Goal: Check status: Check status

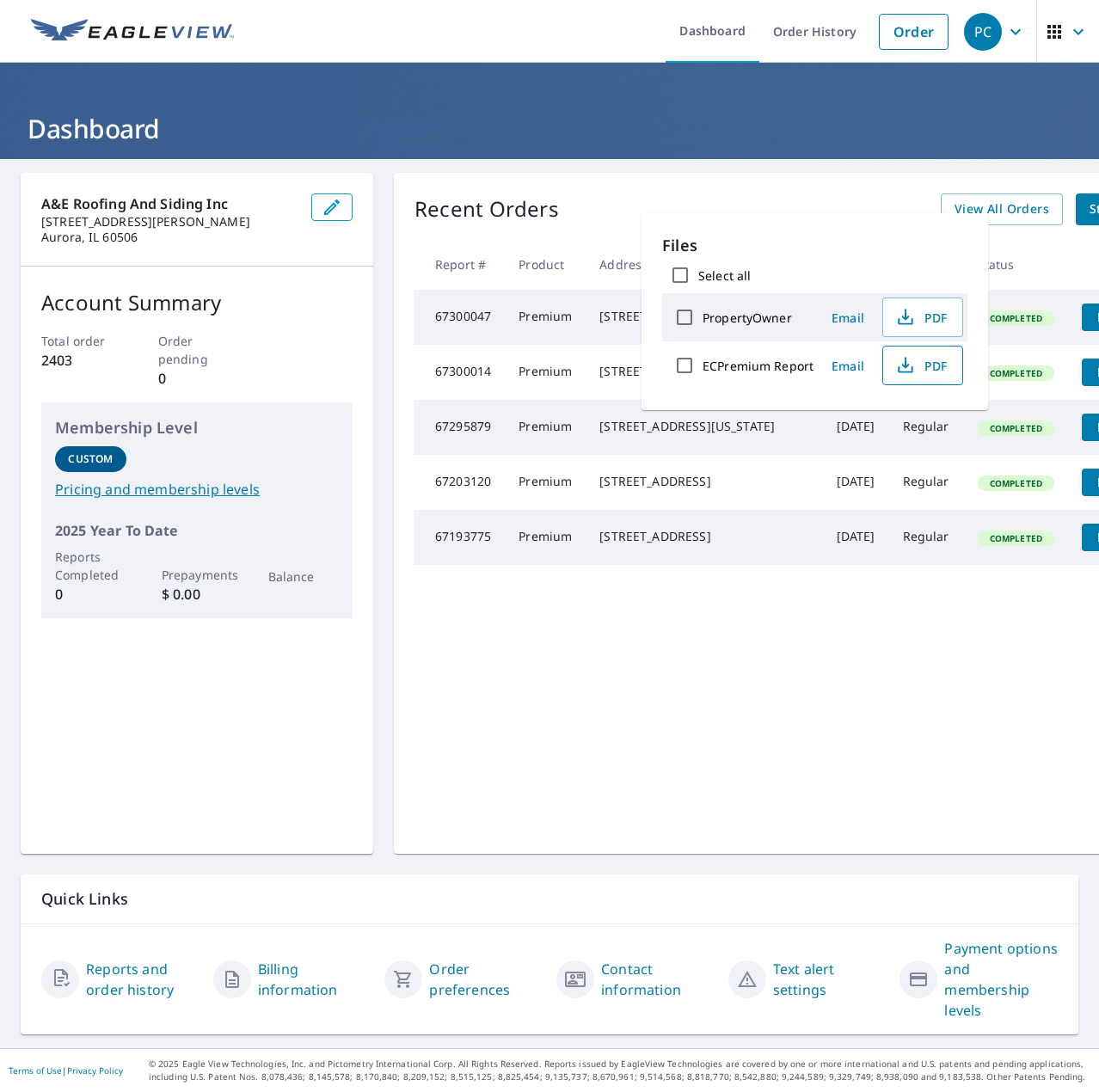
click at [947, 370] on span "PDF" at bounding box center [920, 365] width 55 height 21
click at [915, 152] on header "Dashboard" at bounding box center [549, 110] width 1099 height 96
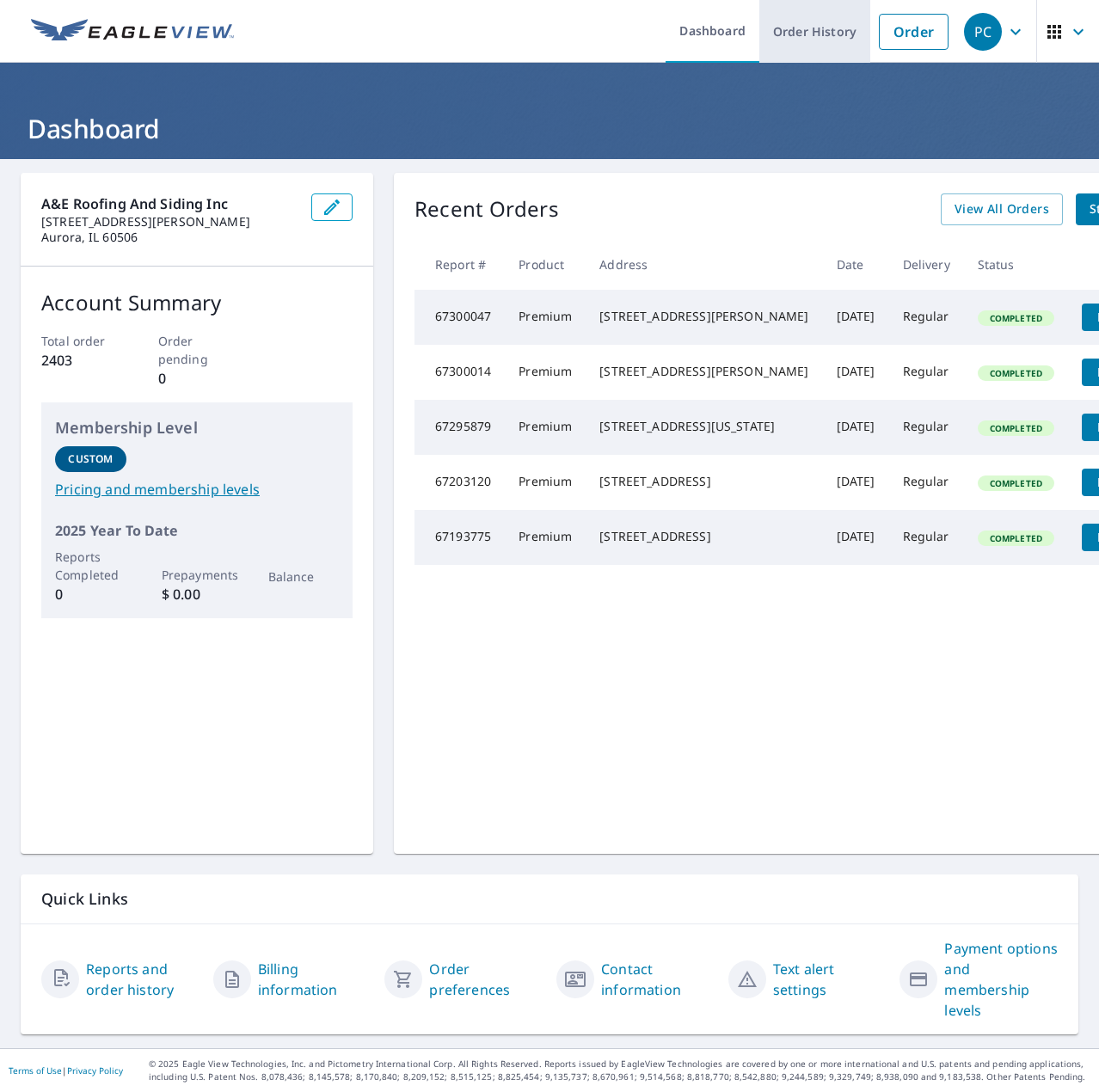
click at [828, 35] on link "Order History" at bounding box center [814, 31] width 111 height 62
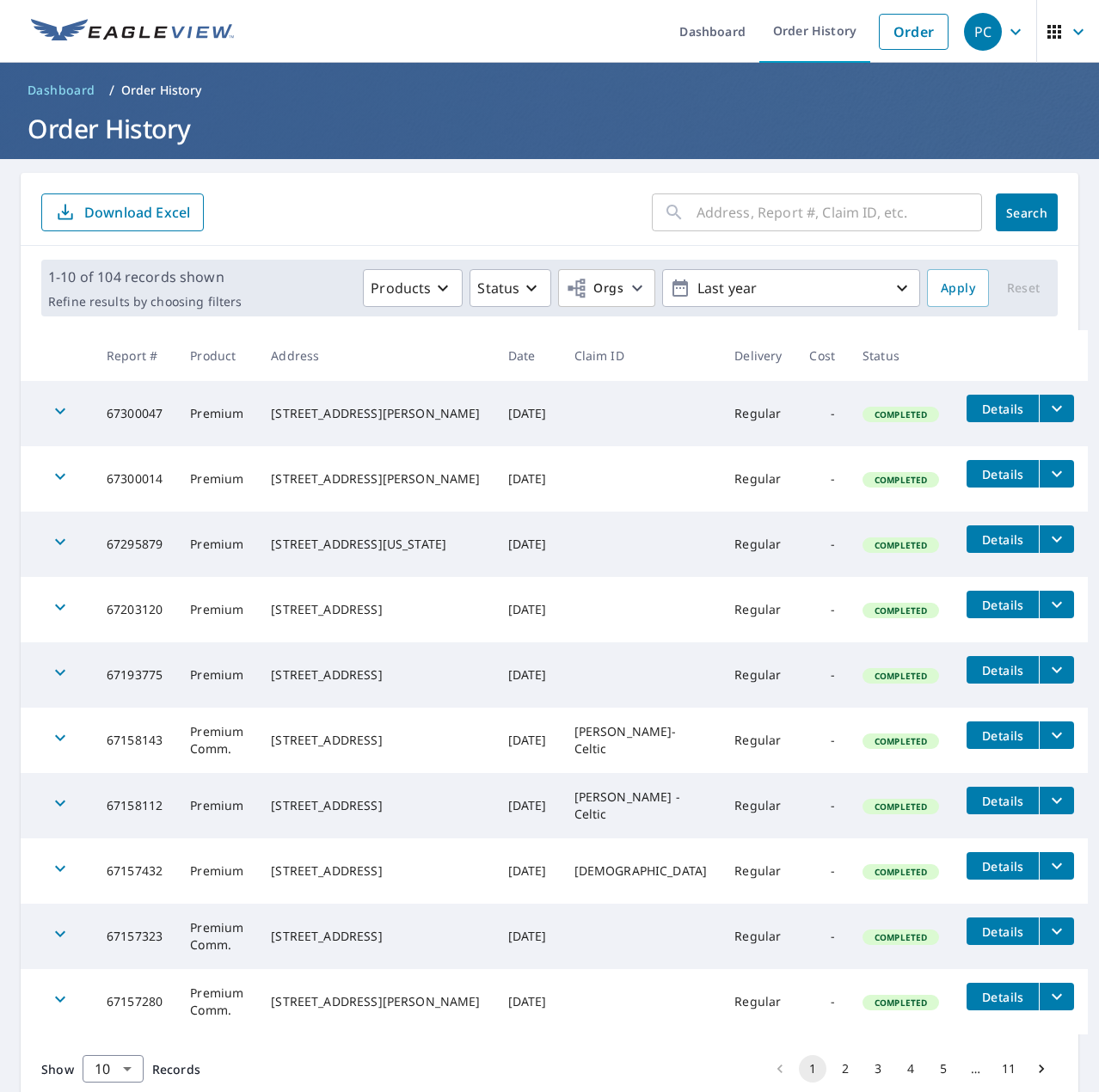
click at [728, 207] on input "text" at bounding box center [839, 212] width 285 height 49
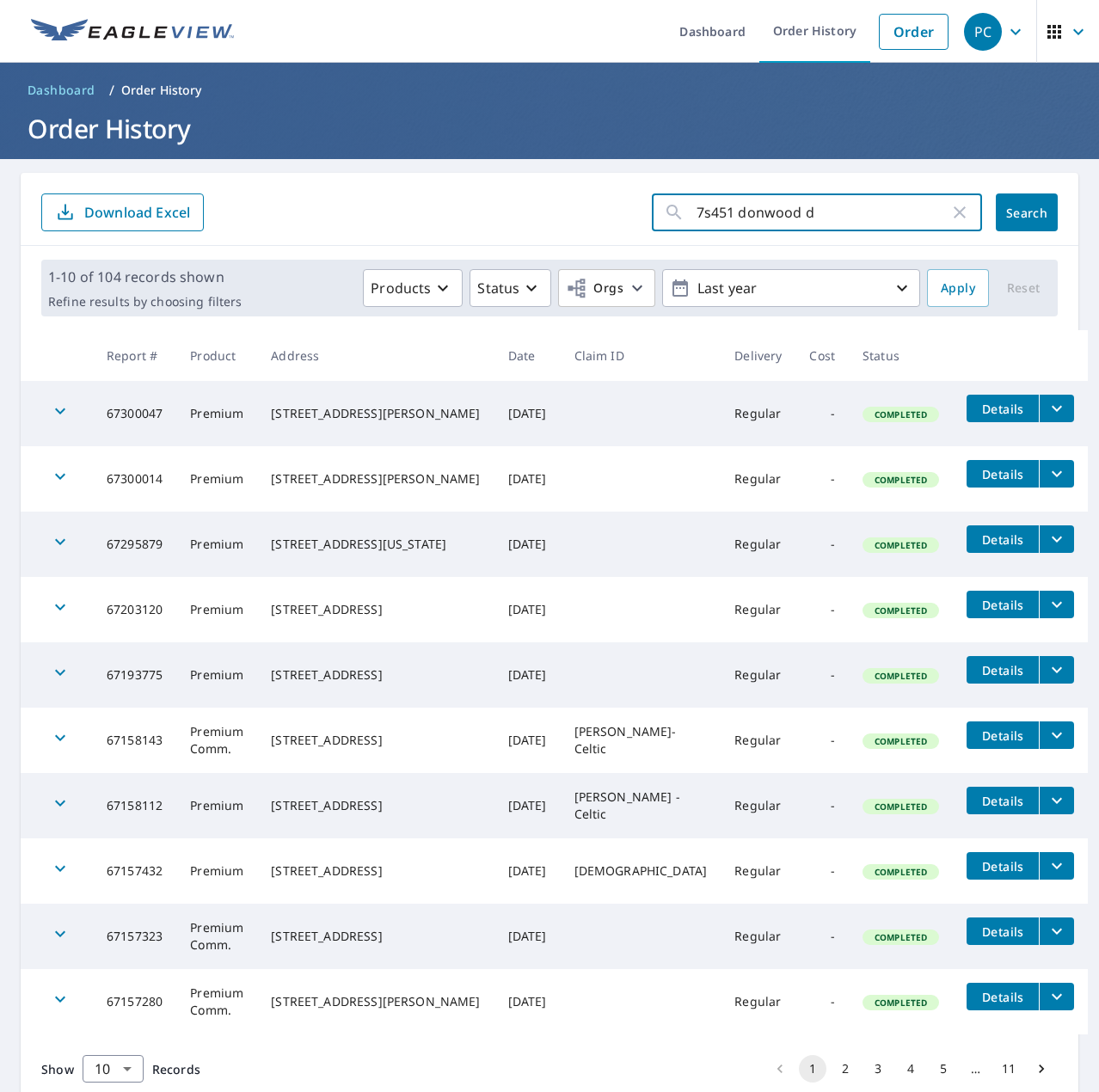
type input "[STREET_ADDRESS]"
click button "Search" at bounding box center [1027, 212] width 62 height 38
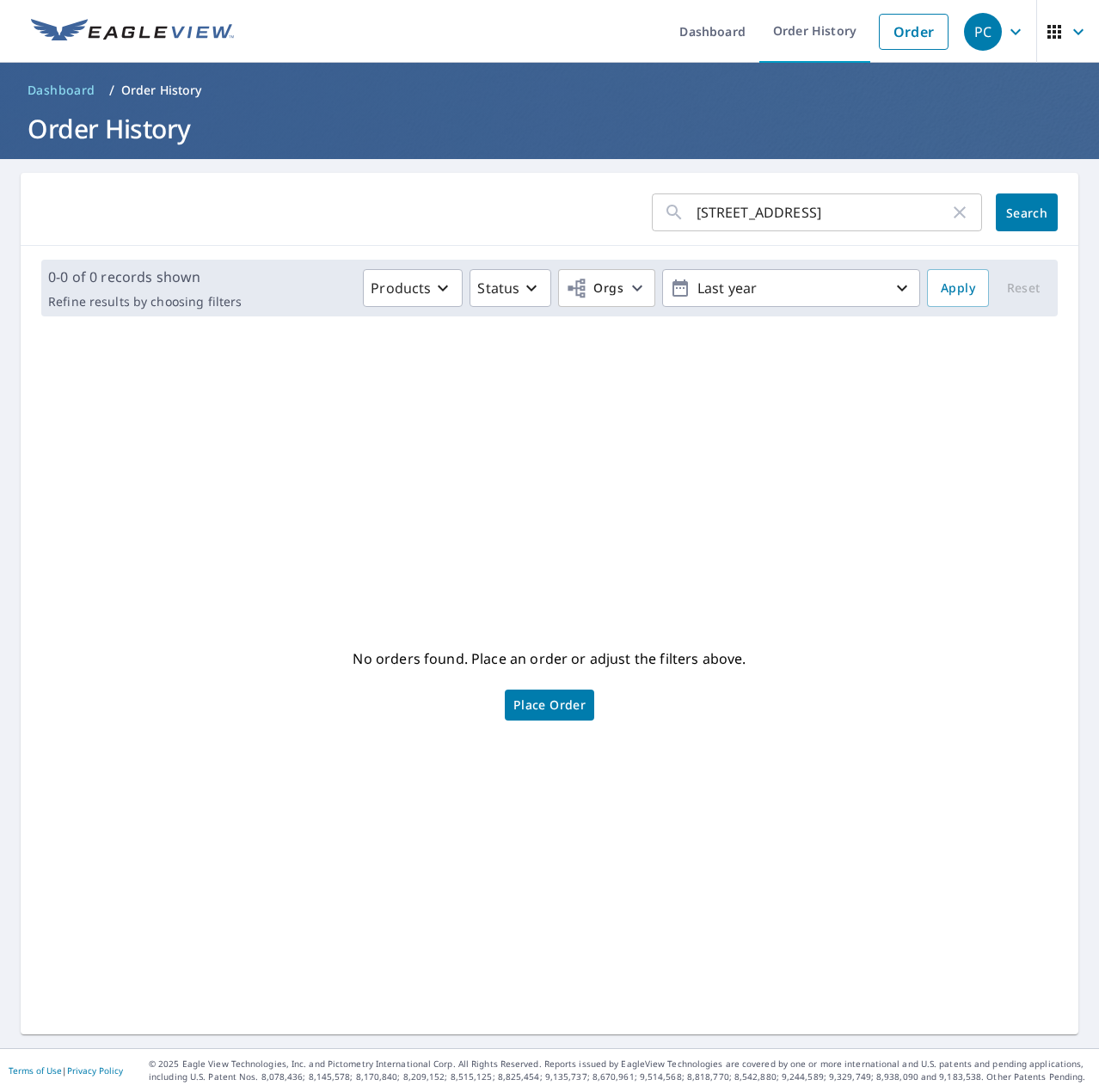
click at [953, 215] on icon "button" at bounding box center [959, 212] width 12 height 12
click at [901, 216] on input "text" at bounding box center [839, 212] width 285 height 49
type input "donwood dr e"
click button "Search" at bounding box center [1027, 212] width 62 height 38
click at [949, 215] on icon "button" at bounding box center [959, 212] width 21 height 21
